Goal: Use online tool/utility: Use online tool/utility

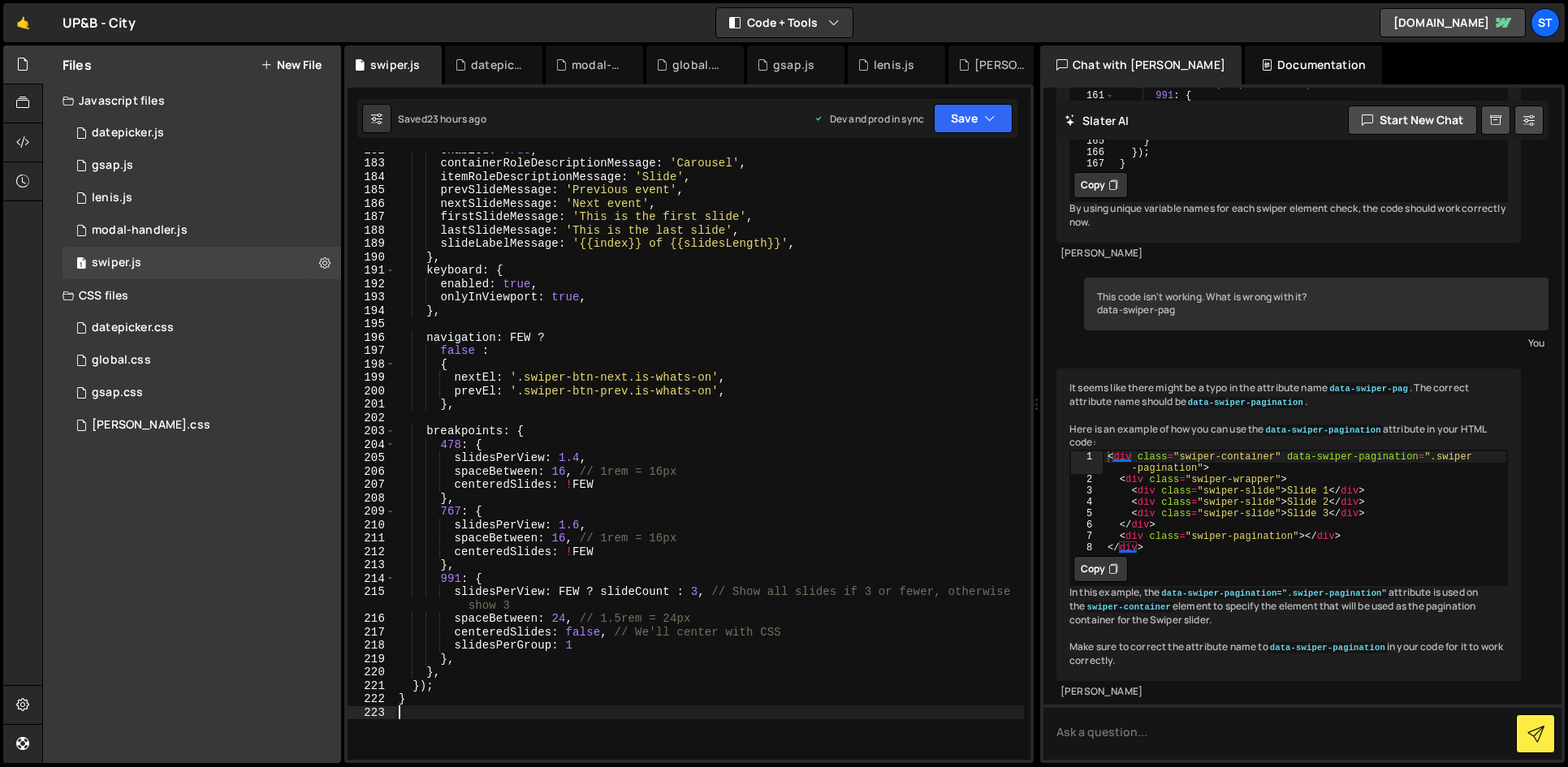
scroll to position [2435, 0]
click at [578, 524] on div "enabled : true , containerRoleDescriptionMessage : 'Carousel' , itemRoleDescrip…" at bounding box center [710, 460] width 628 height 634
click at [462, 513] on div "enabled : true , containerRoleDescriptionMessage : 'Carousel' , itemRoleDescrip…" at bounding box center [710, 460] width 628 height 634
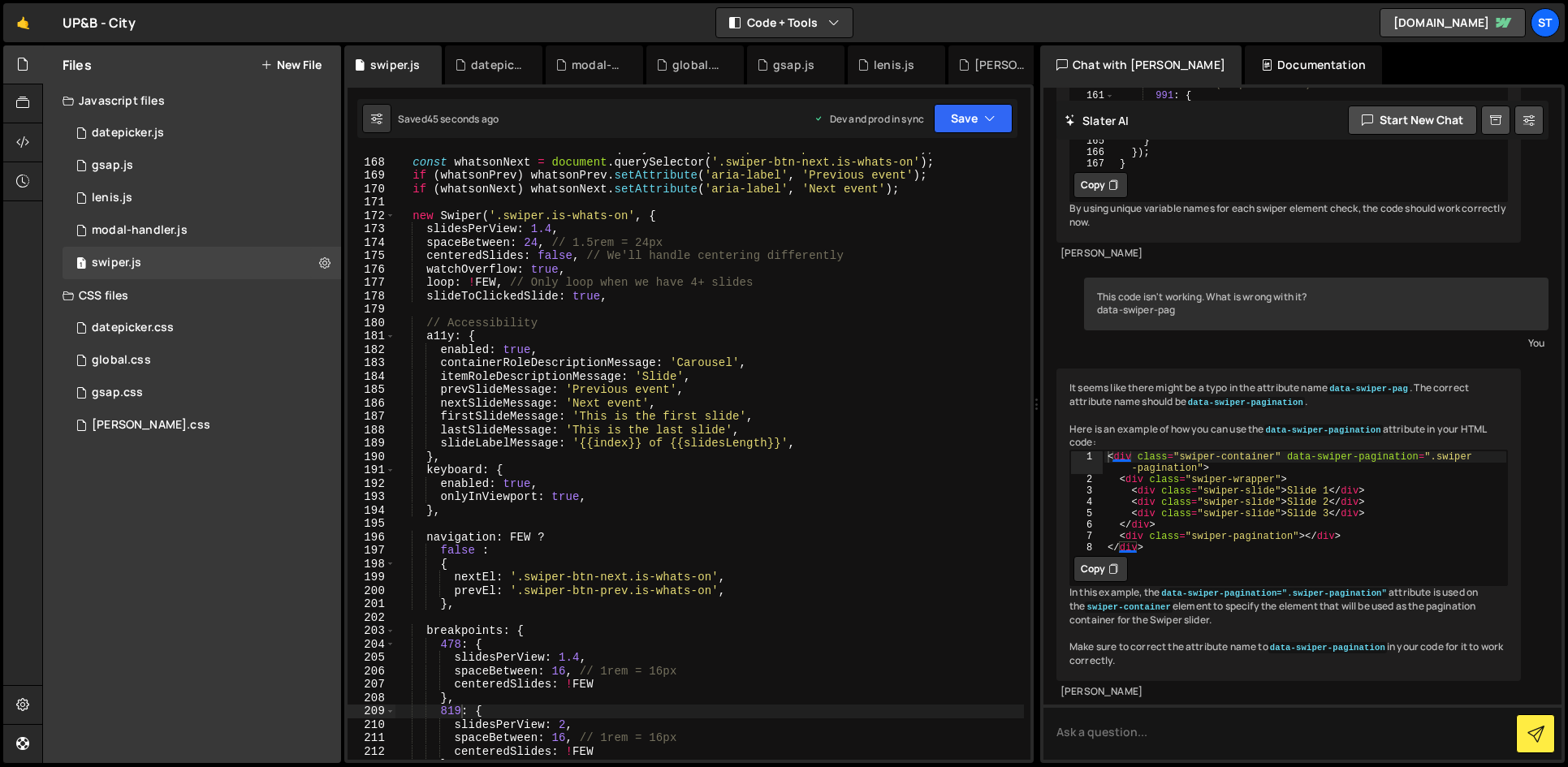
scroll to position [2260, 0]
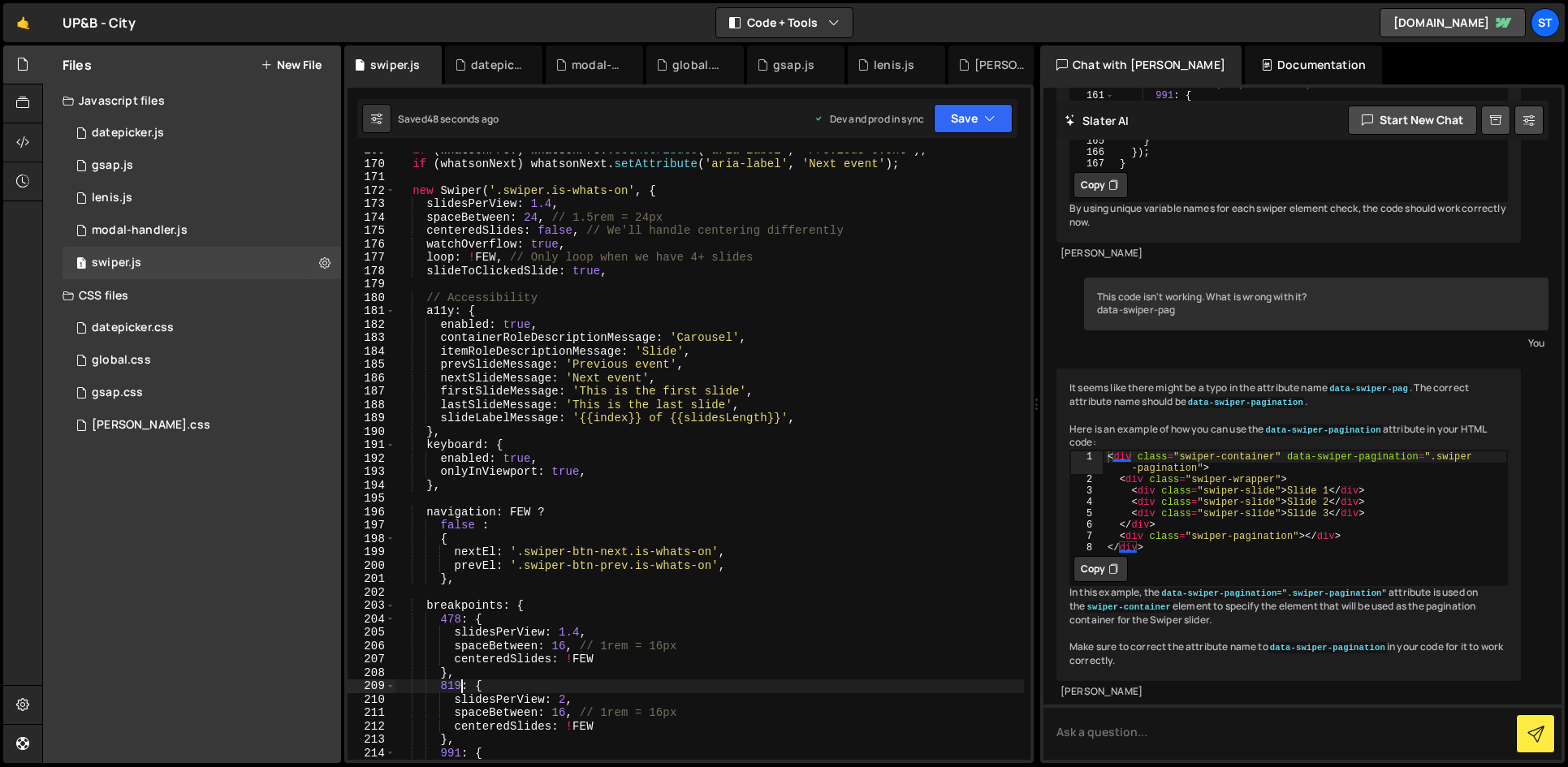
click at [512, 639] on div "if ( whatsonPrev ) whatsonPrev . setAttribute ( 'aria-label' , 'Previous event'…" at bounding box center [710, 467] width 628 height 648
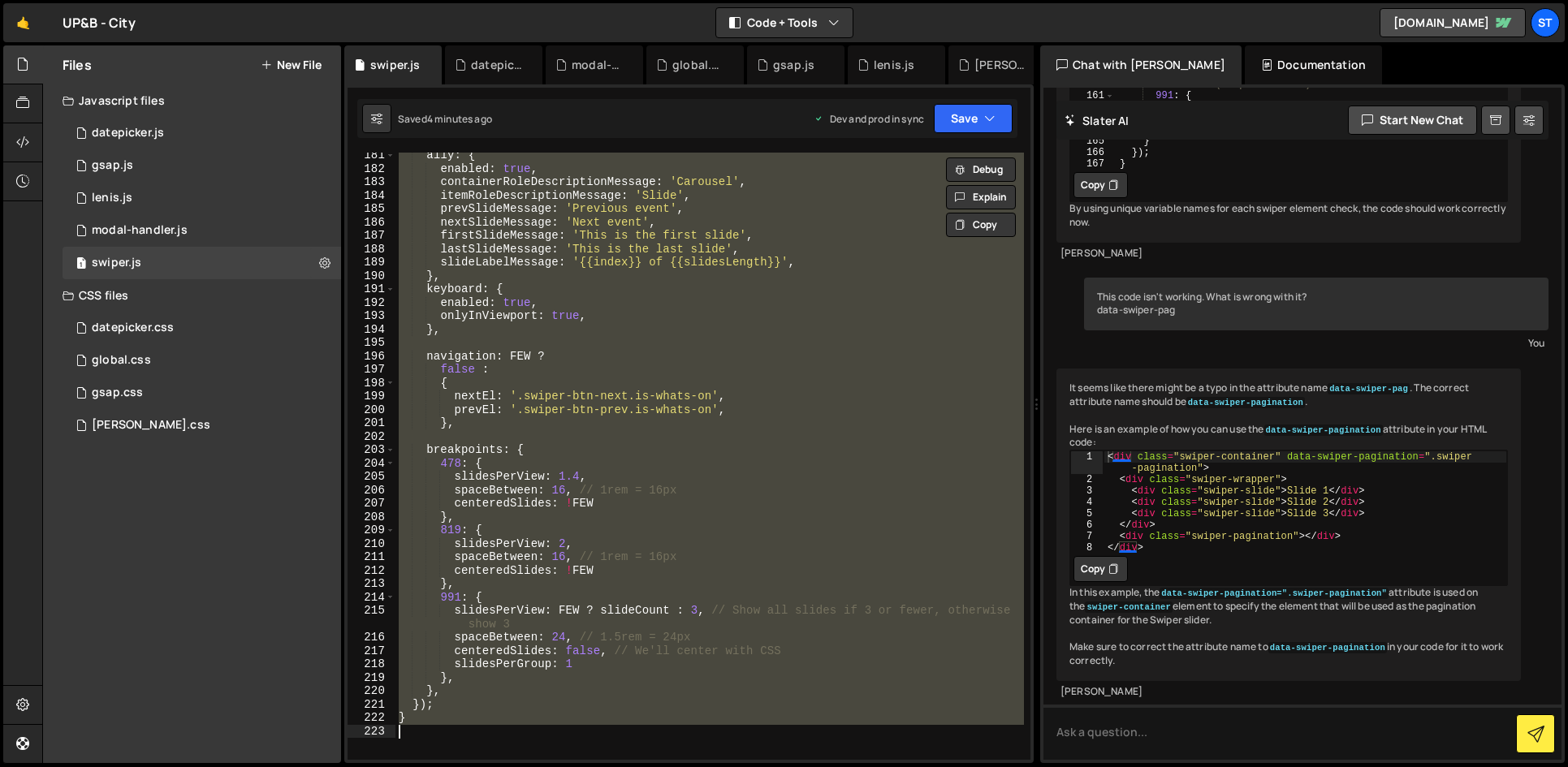
scroll to position [2460, 0]
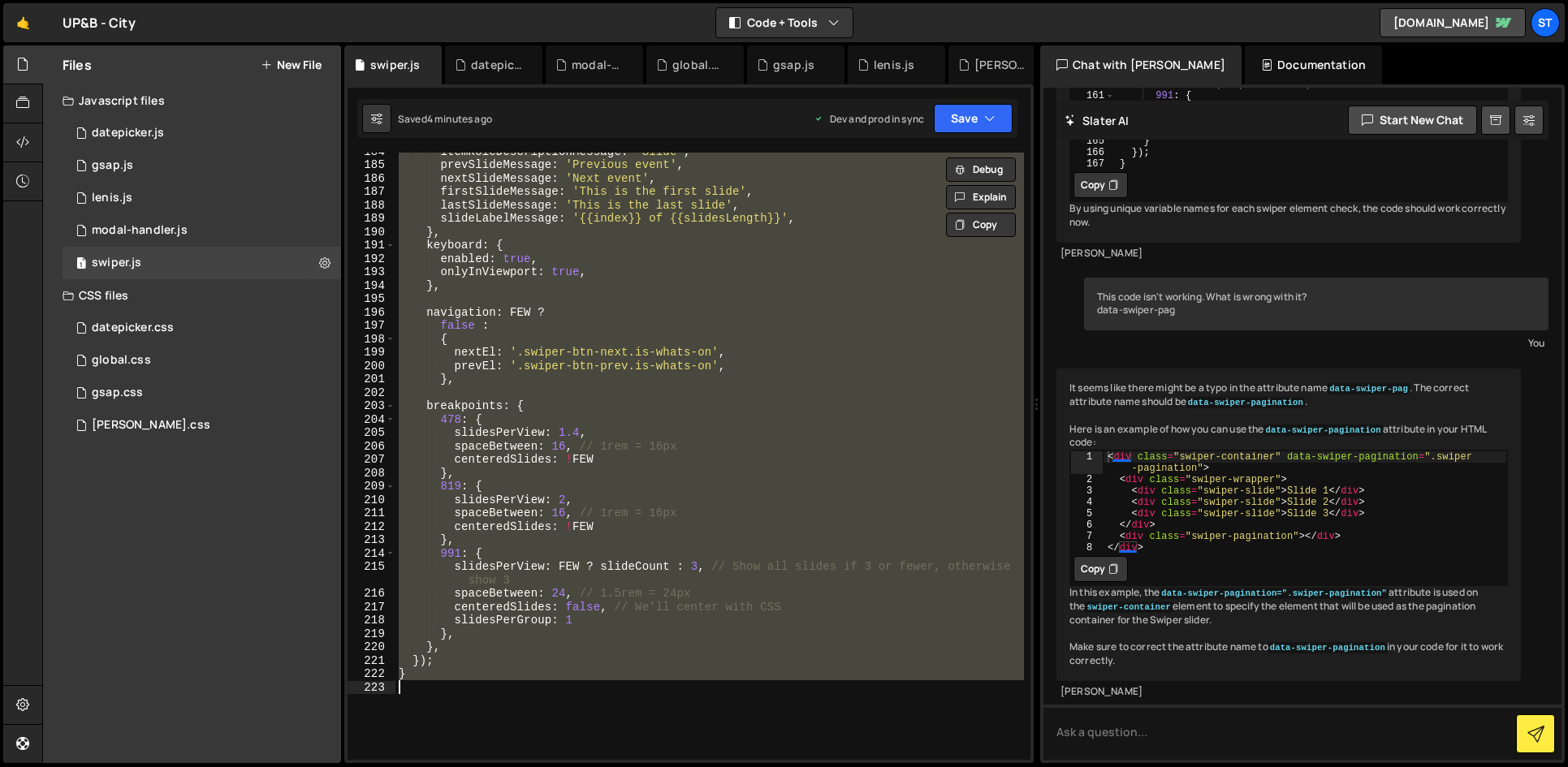
click at [577, 488] on div "itemRoleDescriptionMessage : 'Slide' , prevSlideMessage : 'Previous event' , ne…" at bounding box center [710, 457] width 628 height 607
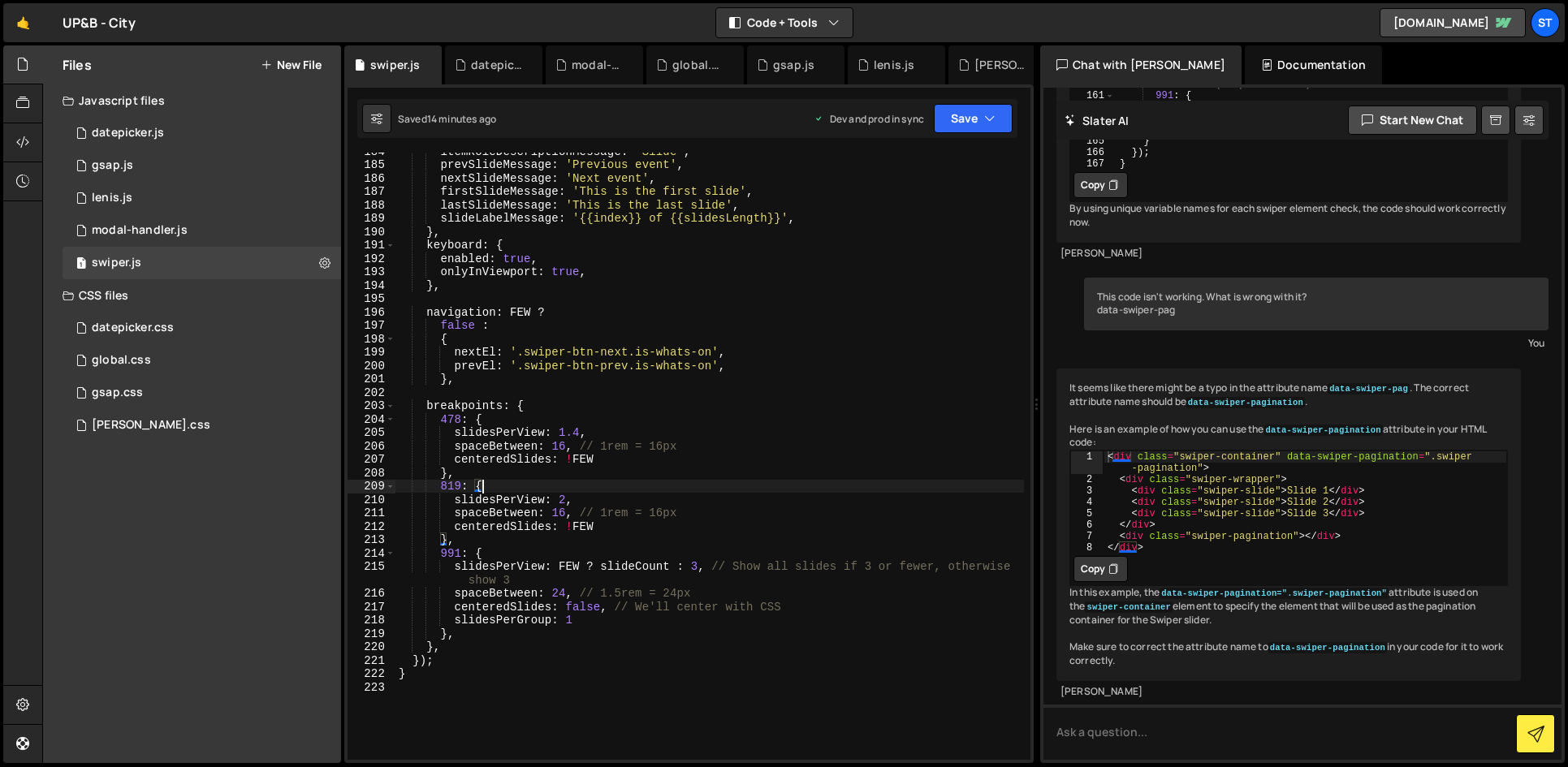
click at [639, 318] on div "itemRoleDescriptionMessage : 'Slide' , prevSlideMessage : 'Previous event' , ne…" at bounding box center [710, 461] width 628 height 634
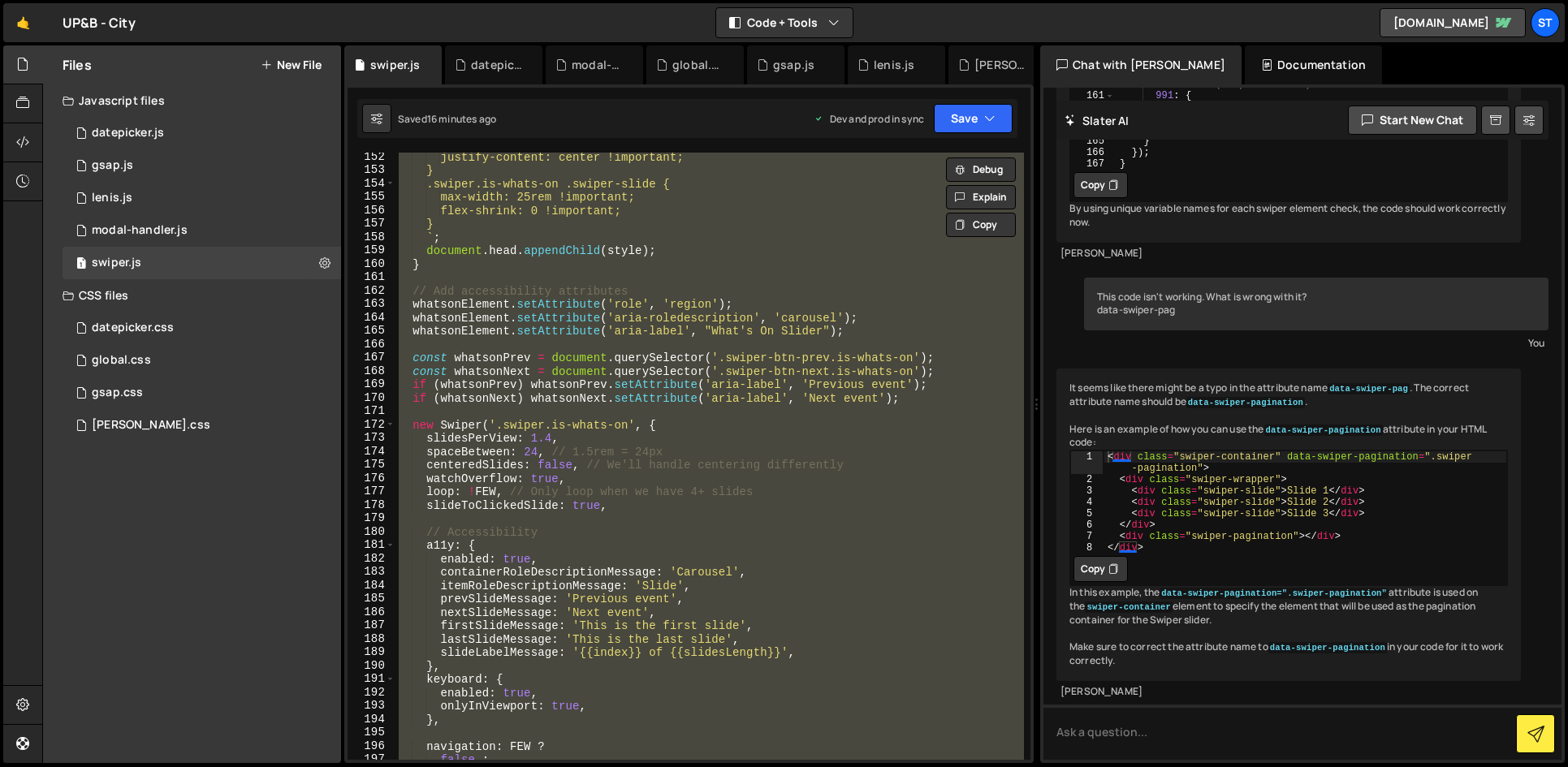
scroll to position [2026, 0]
click at [540, 433] on div "justify-content: center !important; } .swiper.is-whats-on .swiper-slide { max-w…" at bounding box center [710, 457] width 628 height 607
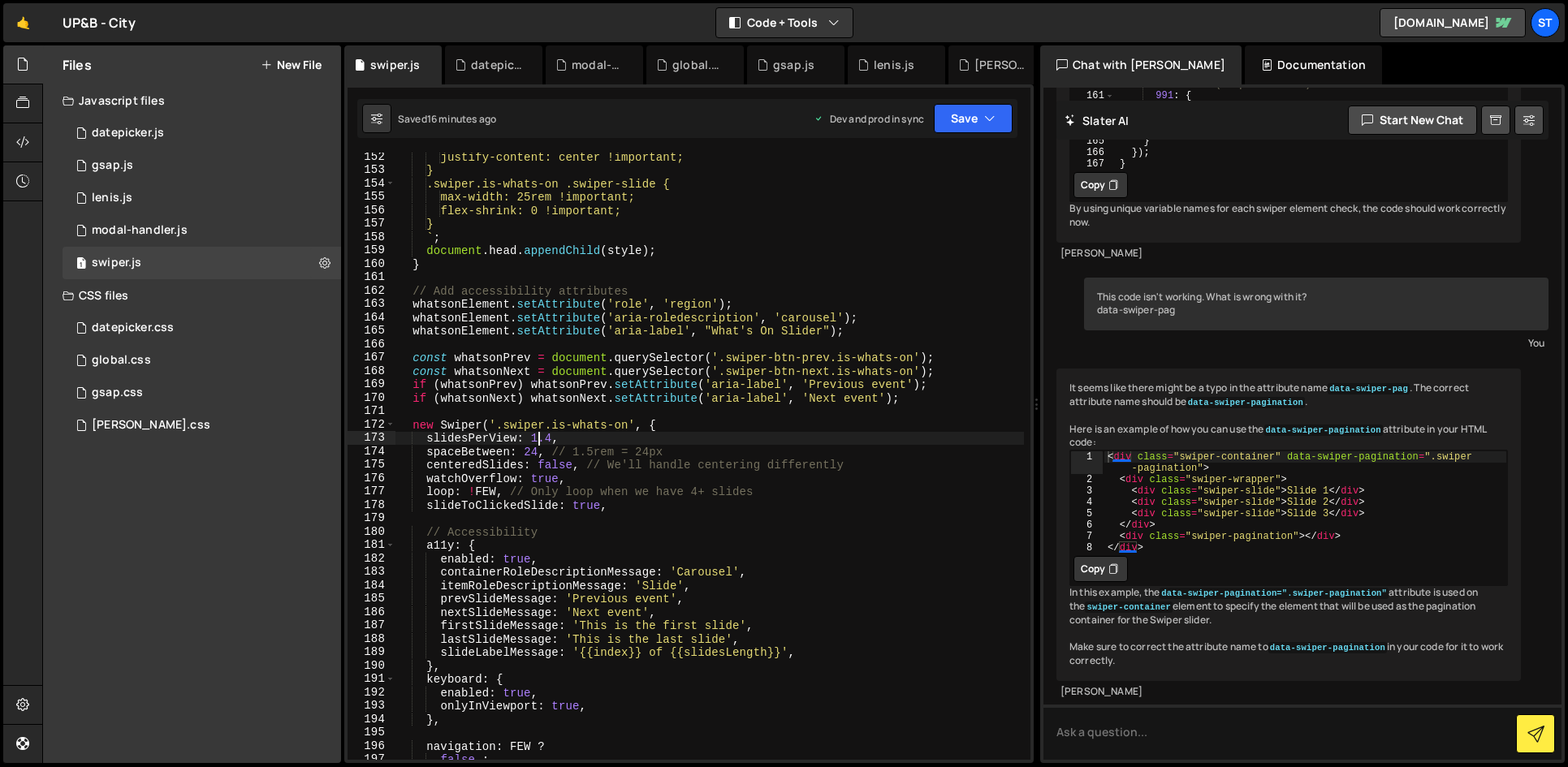
click at [560, 466] on div "justify-content: center !important; } .swiper.is-whats-on .swiper-slide { max-w…" at bounding box center [710, 467] width 628 height 634
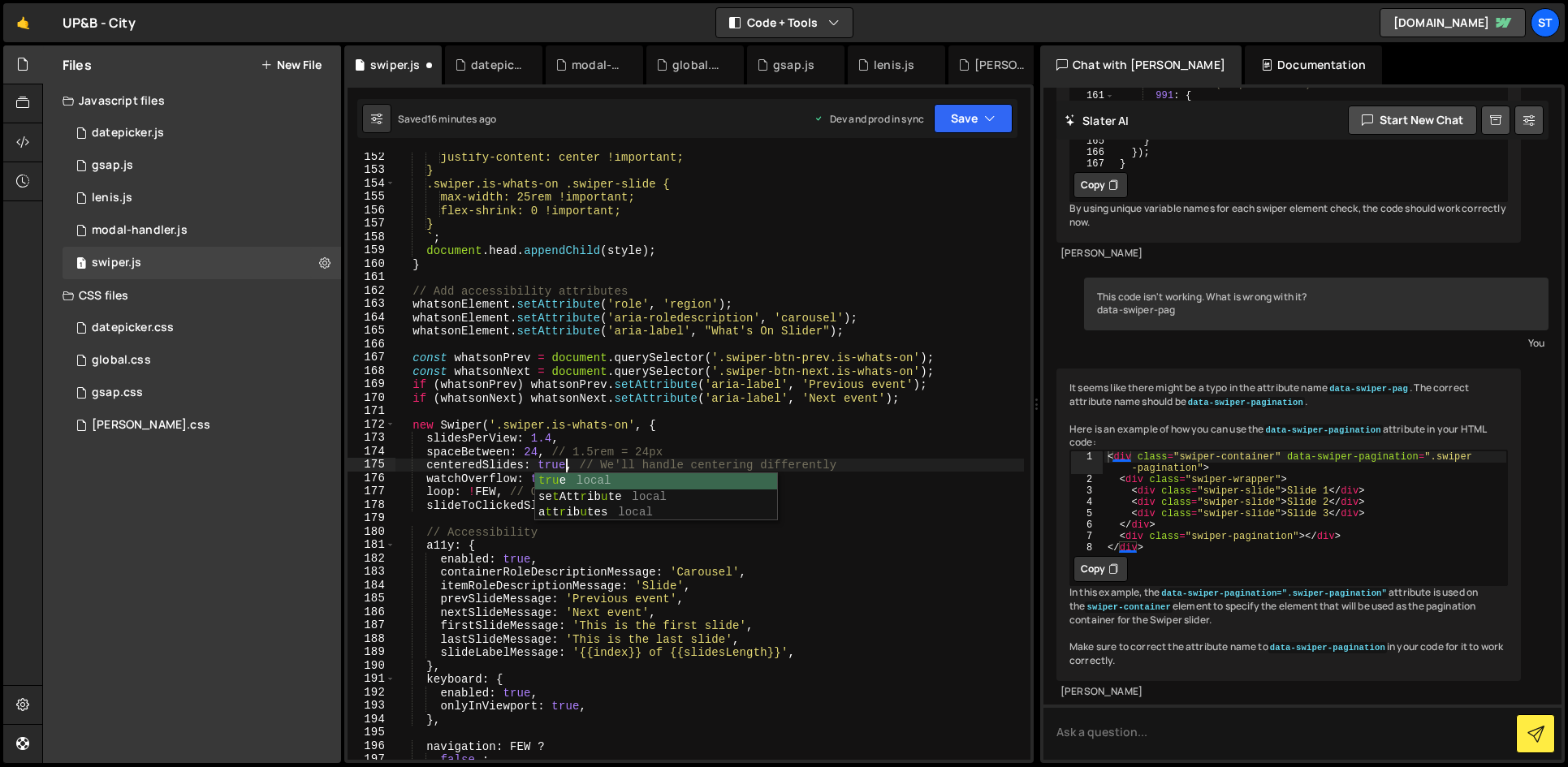
scroll to position [0, 11]
click at [816, 459] on div "justify-content: center !important; } .swiper.is-whats-on .swiper-slide { max-w…" at bounding box center [710, 467] width 628 height 634
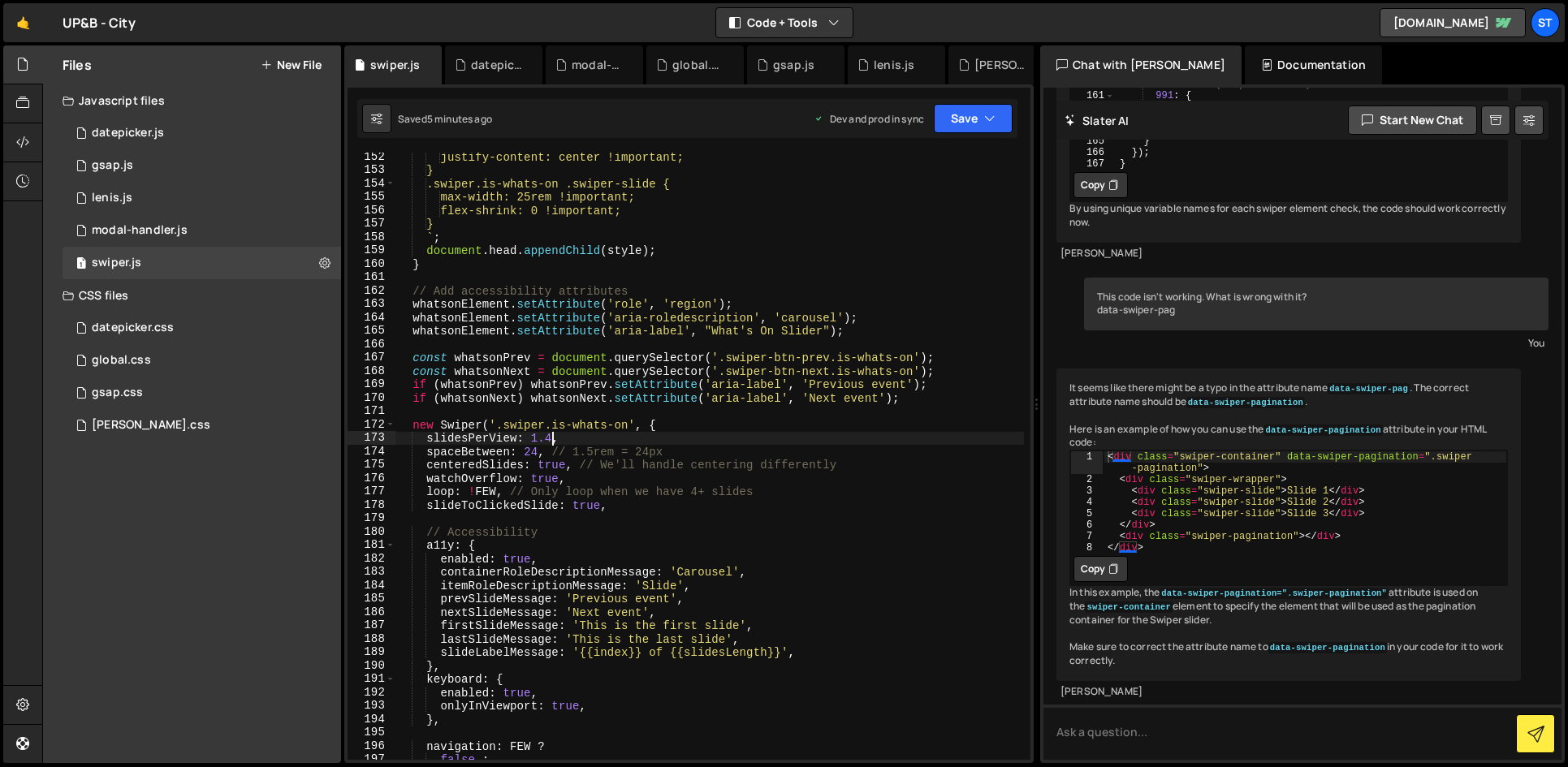
click at [552, 437] on div "justify-content: center !important; } .swiper.is-whats-on .swiper-slide { max-w…" at bounding box center [710, 467] width 628 height 634
click at [526, 452] on div "justify-content: center !important; } .swiper.is-whats-on .swiper-slide { max-w…" at bounding box center [710, 467] width 628 height 634
click at [528, 453] on div "justify-content: center !important; } .swiper.is-whats-on .swiper-slide { max-w…" at bounding box center [710, 467] width 628 height 634
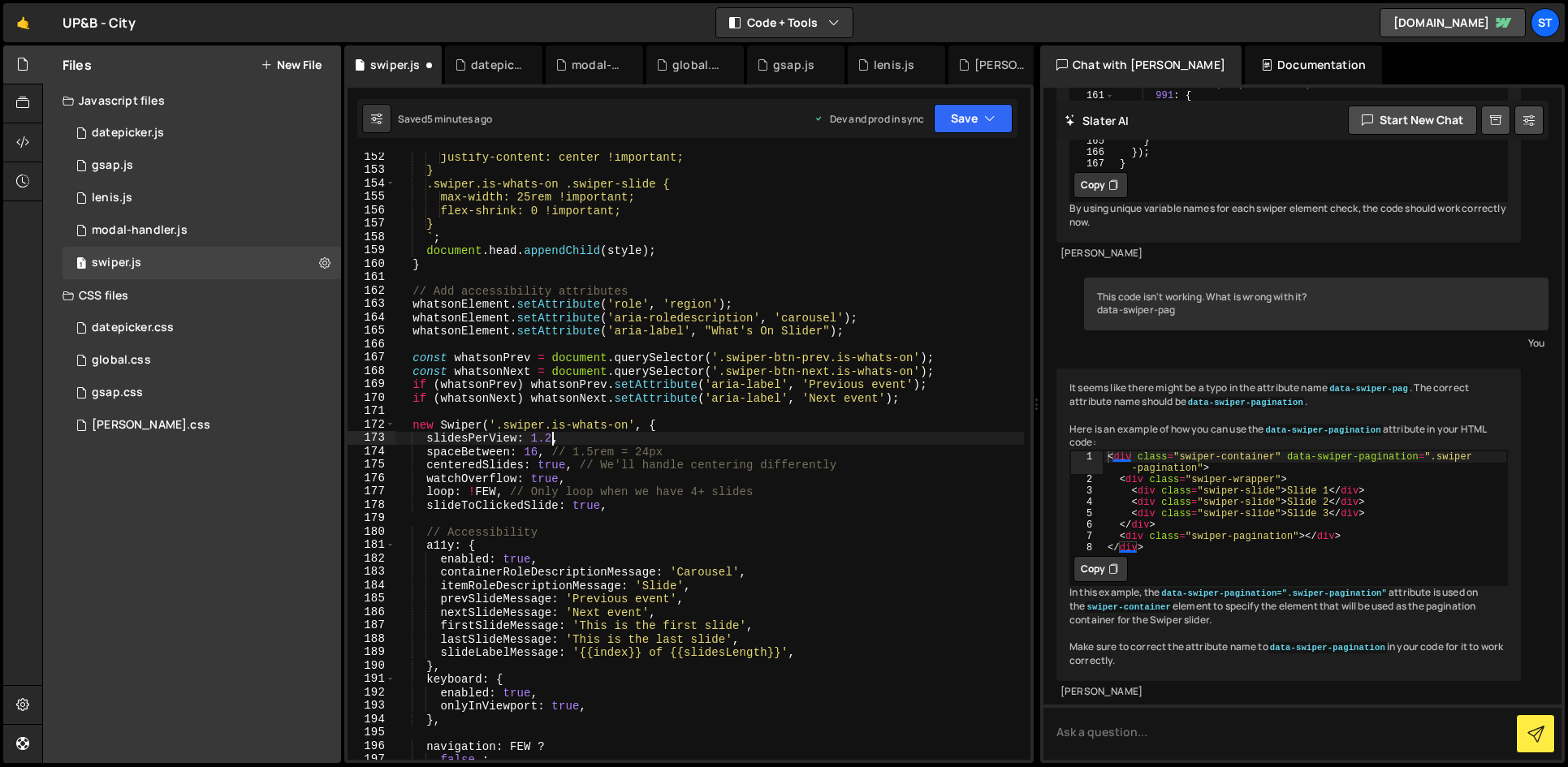
click at [551, 437] on div "justify-content: center !important; } .swiper.is-whats-on .swiper-slide { max-w…" at bounding box center [710, 467] width 628 height 634
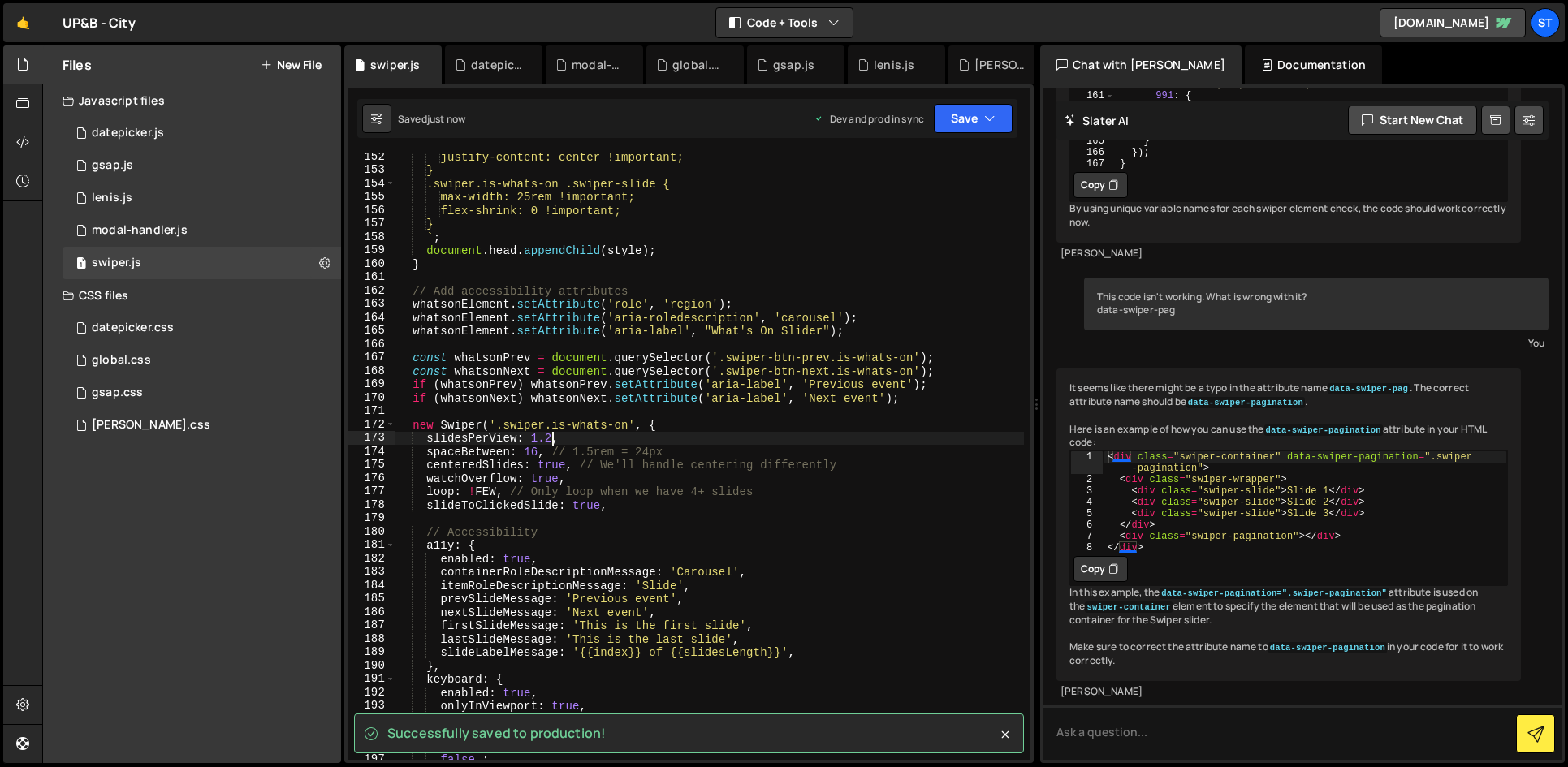
type textarea "slidesPerView: 1.2,"
